Goal: Navigation & Orientation: Understand site structure

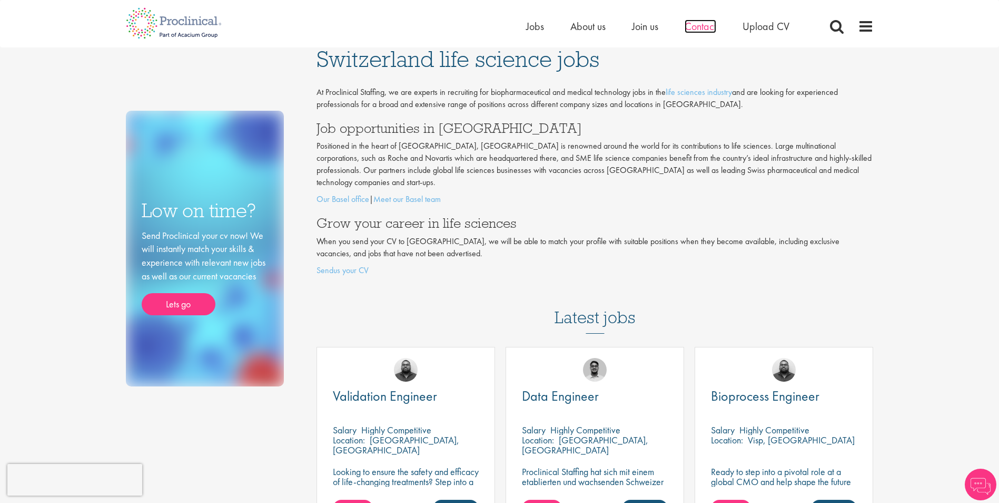
click at [707, 28] on span "Contact" at bounding box center [701, 26] width 32 height 14
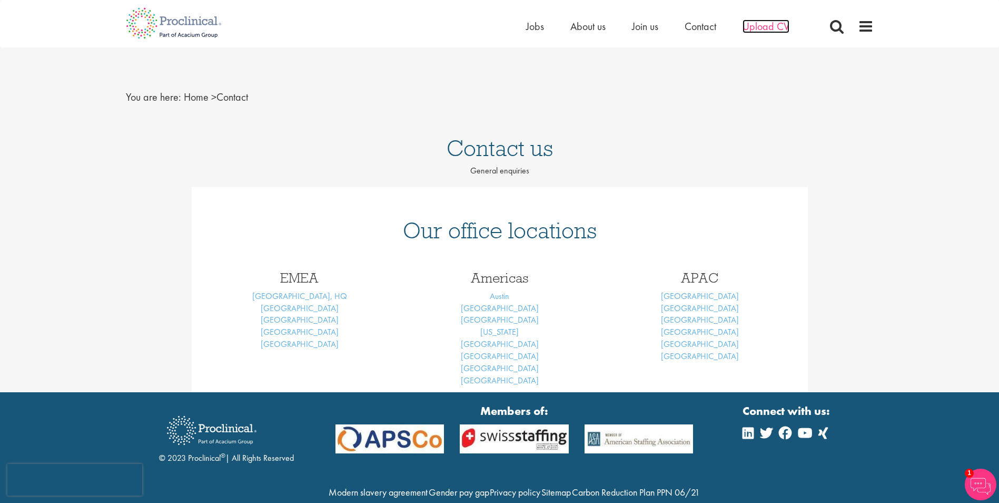
click at [787, 28] on span "Upload CV" at bounding box center [766, 26] width 47 height 14
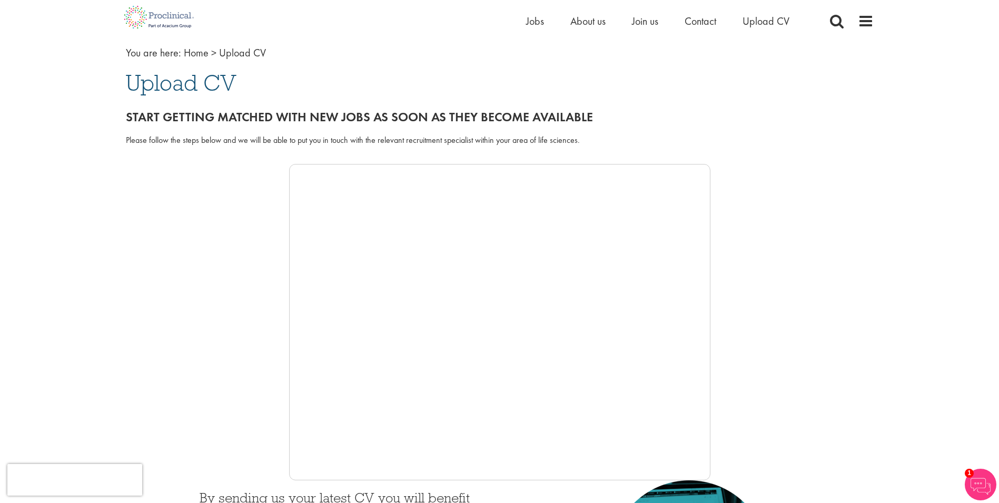
scroll to position [53, 0]
click at [587, 24] on span "About us" at bounding box center [587, 21] width 35 height 14
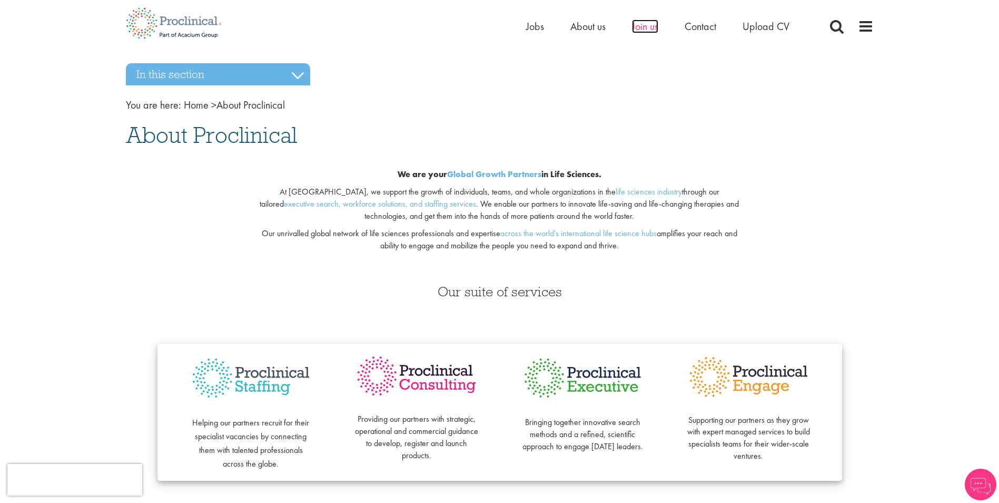
click at [652, 29] on span "Join us" at bounding box center [645, 26] width 26 height 14
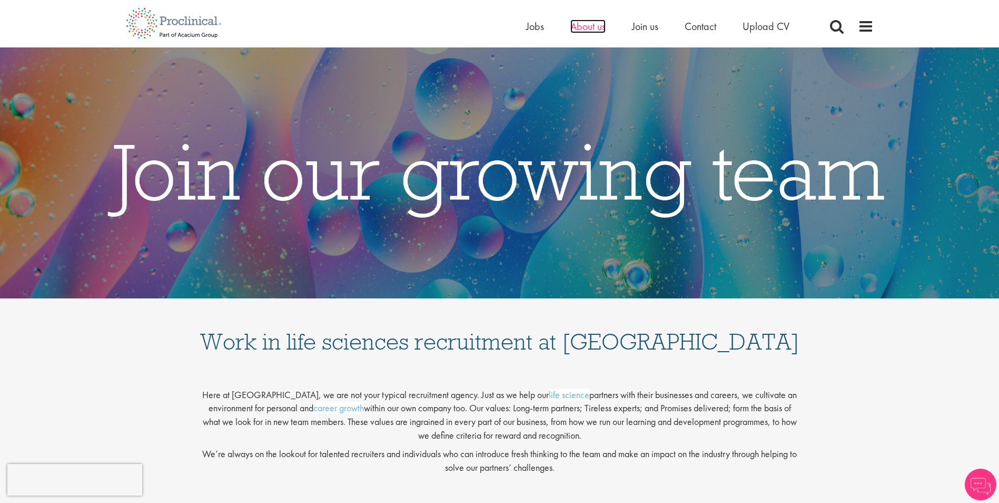
click at [603, 26] on span "About us" at bounding box center [587, 26] width 35 height 14
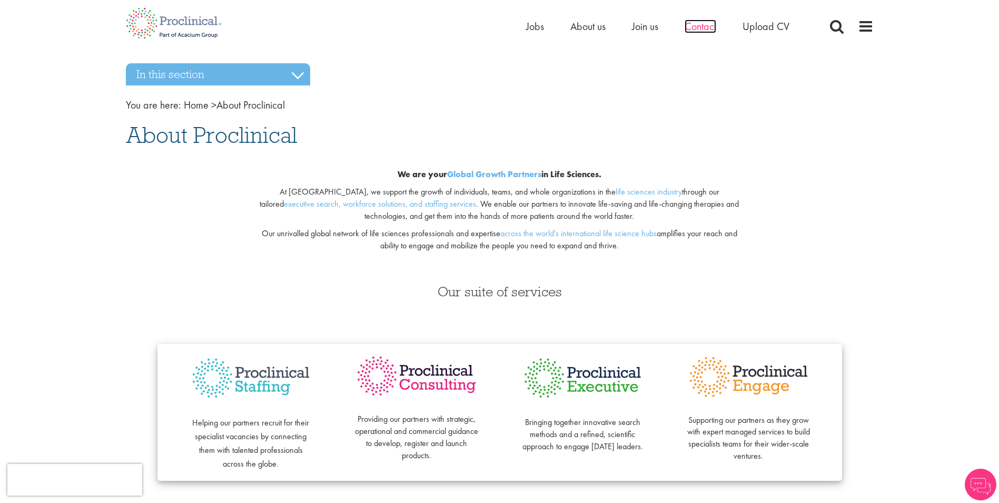
click at [704, 24] on span "Contact" at bounding box center [701, 26] width 32 height 14
